Goal: Transaction & Acquisition: Obtain resource

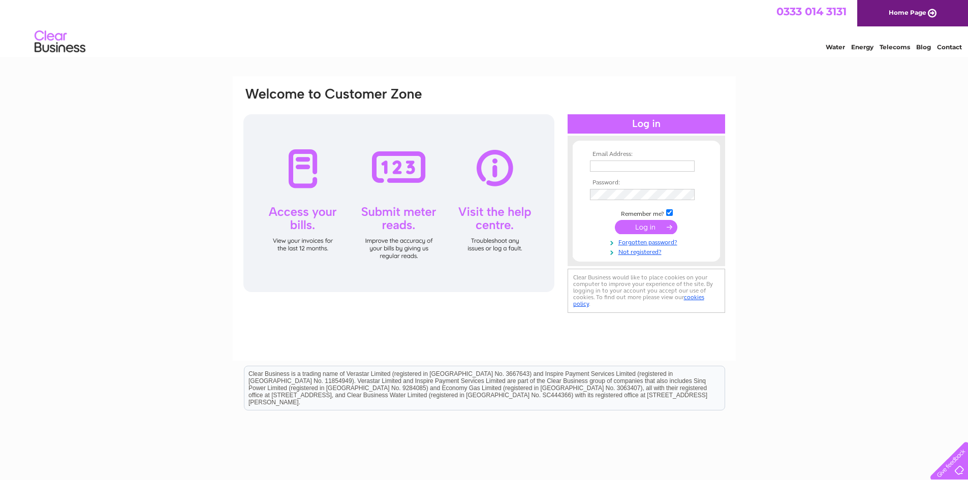
click at [647, 161] on input "text" at bounding box center [642, 166] width 105 height 11
type input "accounts1@davesdiscountstores.co.uk"
click at [615, 221] on input "submit" at bounding box center [646, 228] width 63 height 14
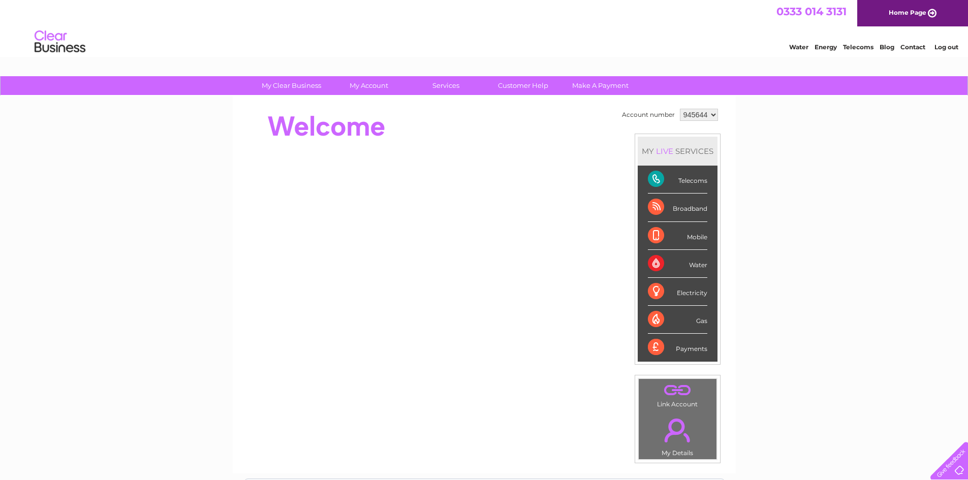
drag, startPoint x: 970, startPoint y: 0, endPoint x: 734, endPoint y: 39, distance: 239.0
click at [734, 39] on div "Water Energy Telecoms Blog Contact Log out" at bounding box center [484, 42] width 968 height 33
click at [653, 22] on div "0333 014 3131 Home Page" at bounding box center [484, 13] width 968 height 26
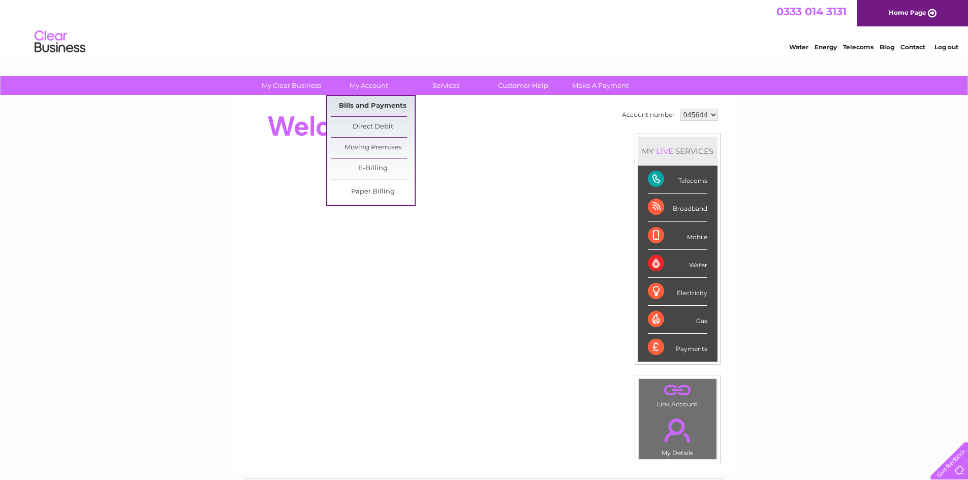
click at [377, 107] on link "Bills and Payments" at bounding box center [373, 106] width 84 height 20
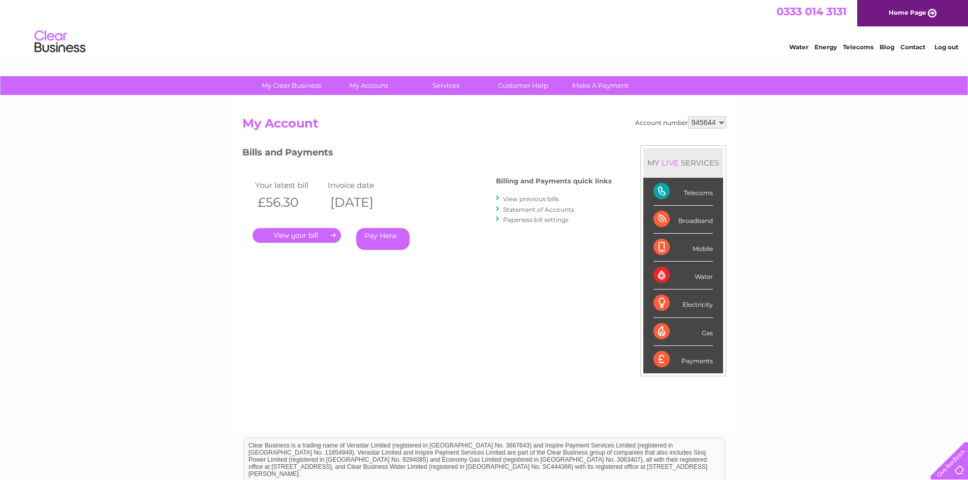
click at [313, 234] on link "." at bounding box center [297, 235] width 88 height 15
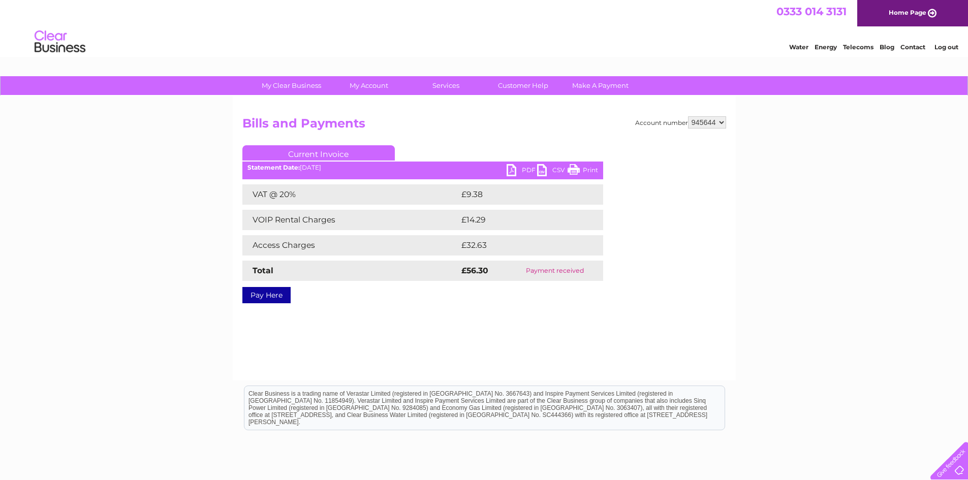
click at [513, 168] on link "PDF" at bounding box center [522, 171] width 30 height 15
click at [475, 362] on div "Account number 945644 Bills and Payments Current Invoice PDF CSV Print VAT @ 20%" at bounding box center [484, 238] width 503 height 285
click at [719, 127] on select "945644" at bounding box center [707, 122] width 38 height 12
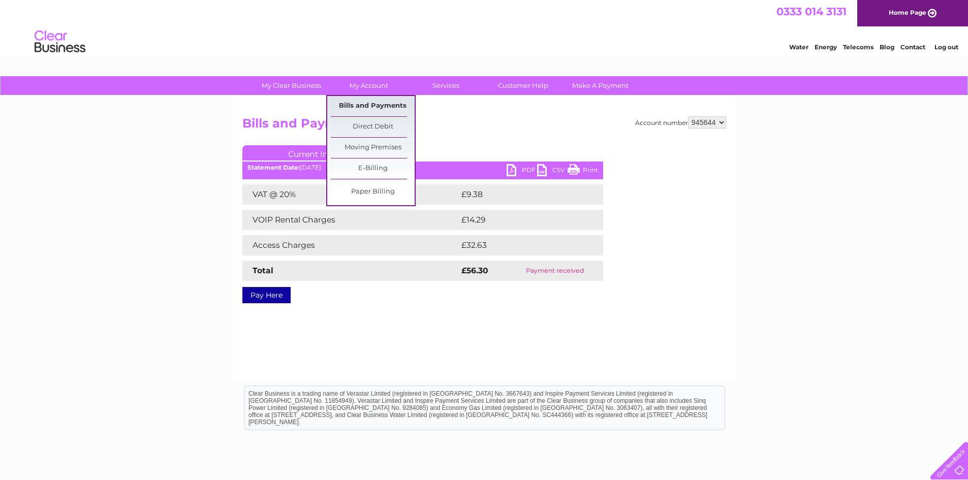
click at [371, 111] on link "Bills and Payments" at bounding box center [373, 106] width 84 height 20
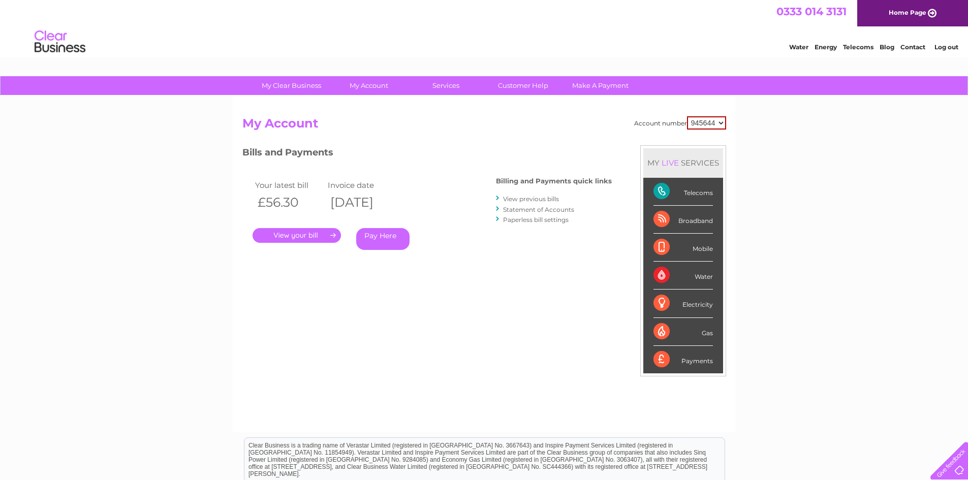
click at [525, 200] on link "View previous bills" at bounding box center [531, 199] width 56 height 8
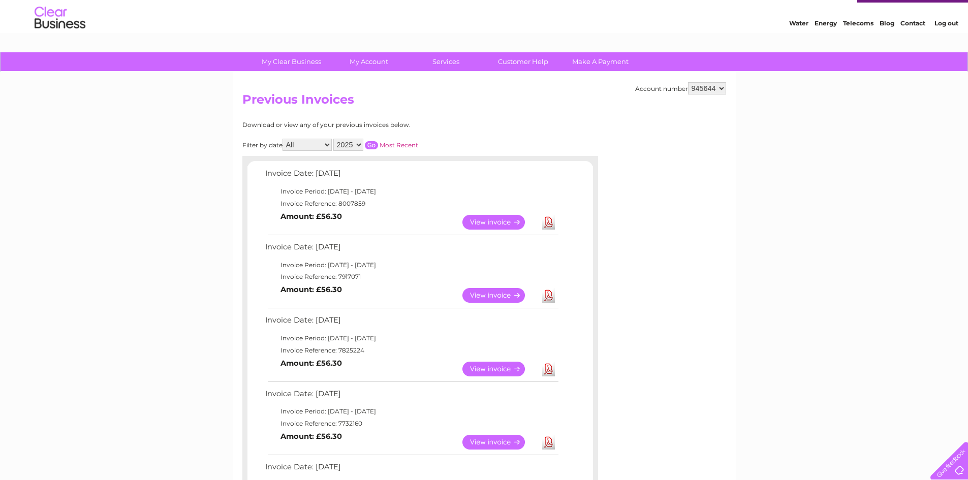
scroll to position [51, 0]
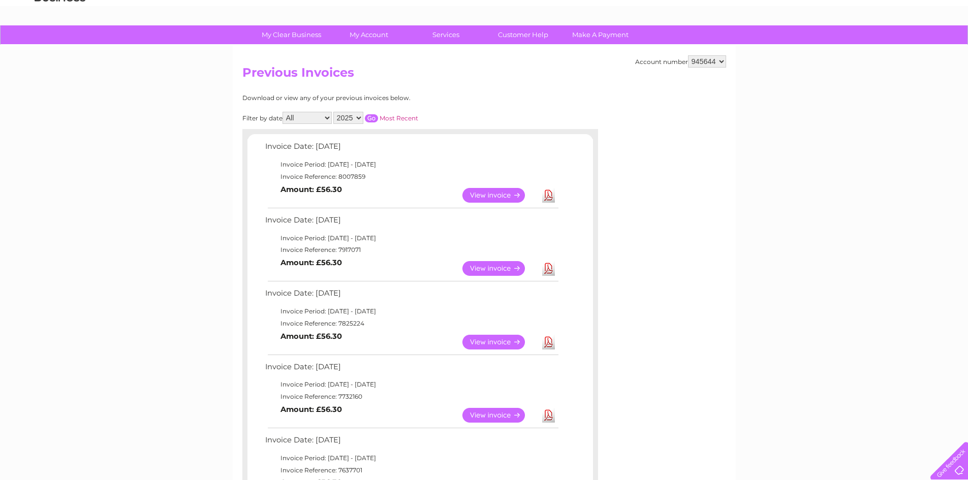
click at [480, 269] on link "View" at bounding box center [499, 268] width 75 height 15
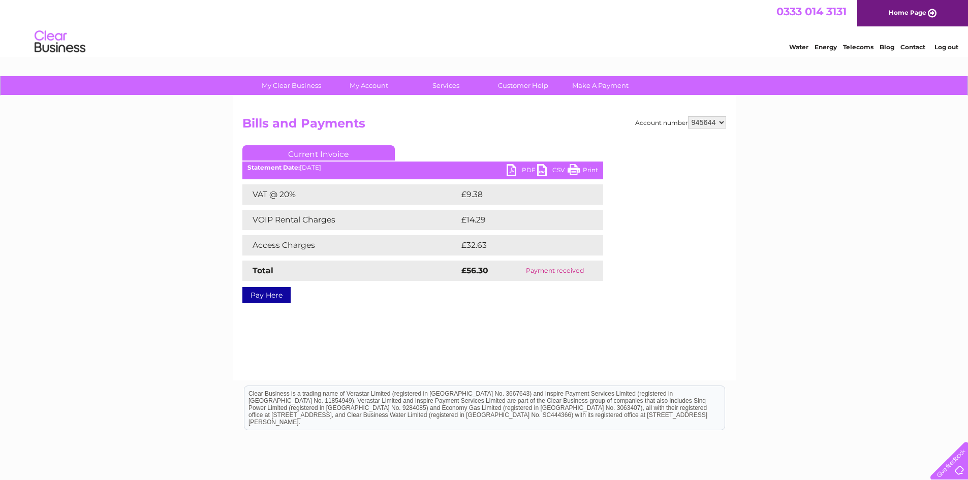
click at [514, 168] on link "PDF" at bounding box center [522, 171] width 30 height 15
click at [648, 37] on div "Water Energy Telecoms Blog Contact Log out" at bounding box center [484, 42] width 968 height 33
